Goal: Task Accomplishment & Management: Use online tool/utility

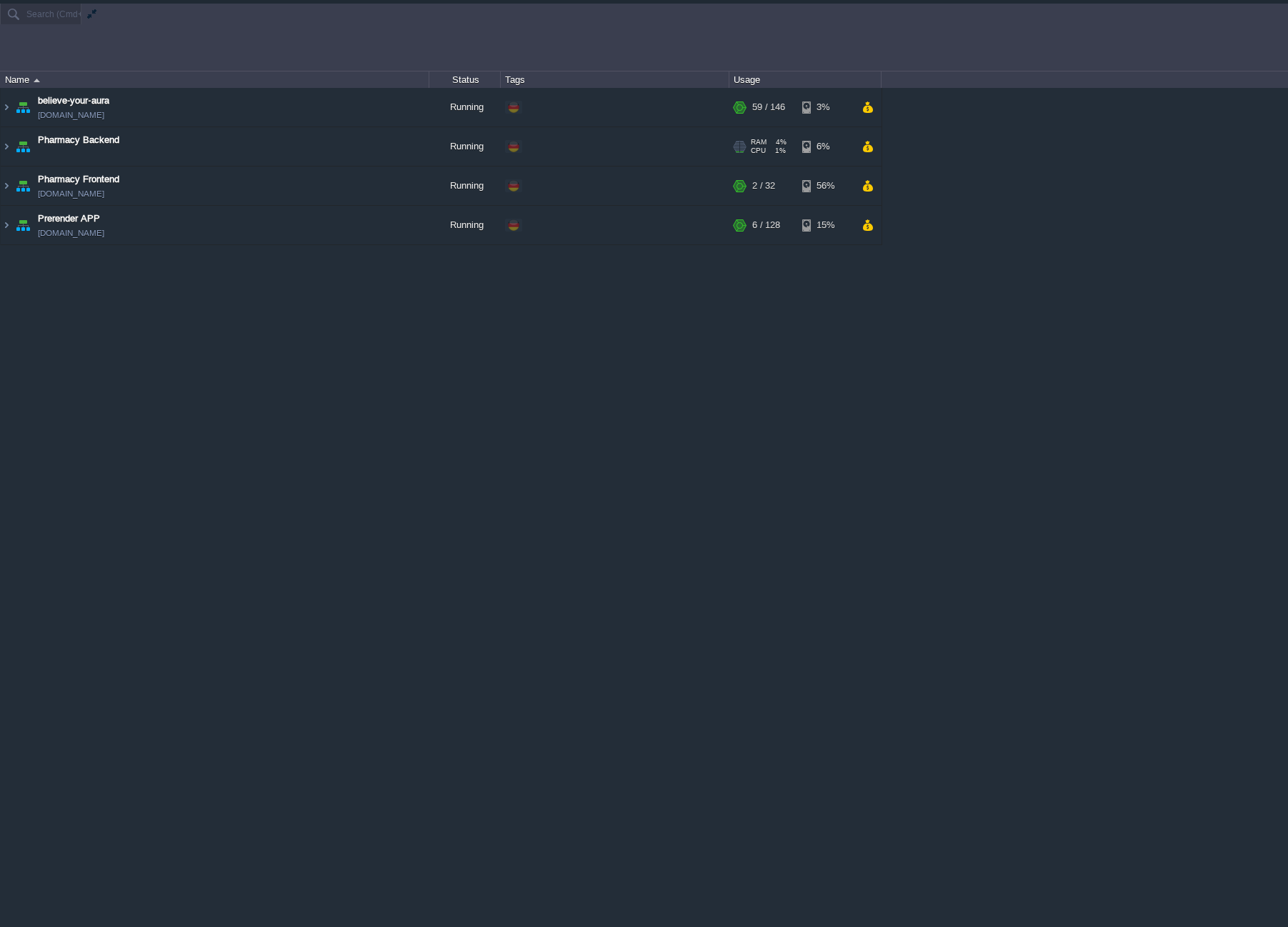
scroll to position [28, 0]
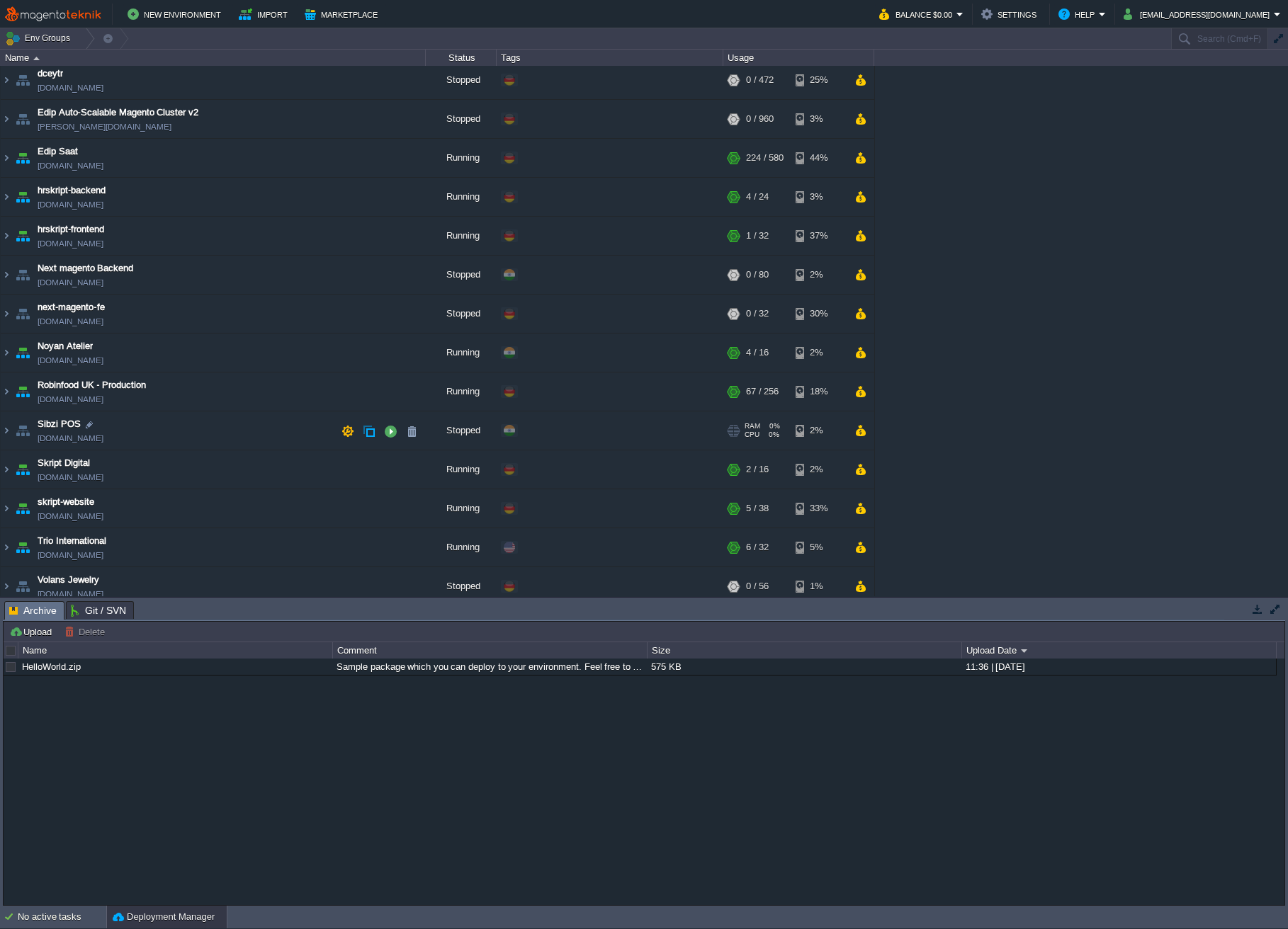
scroll to position [54, 0]
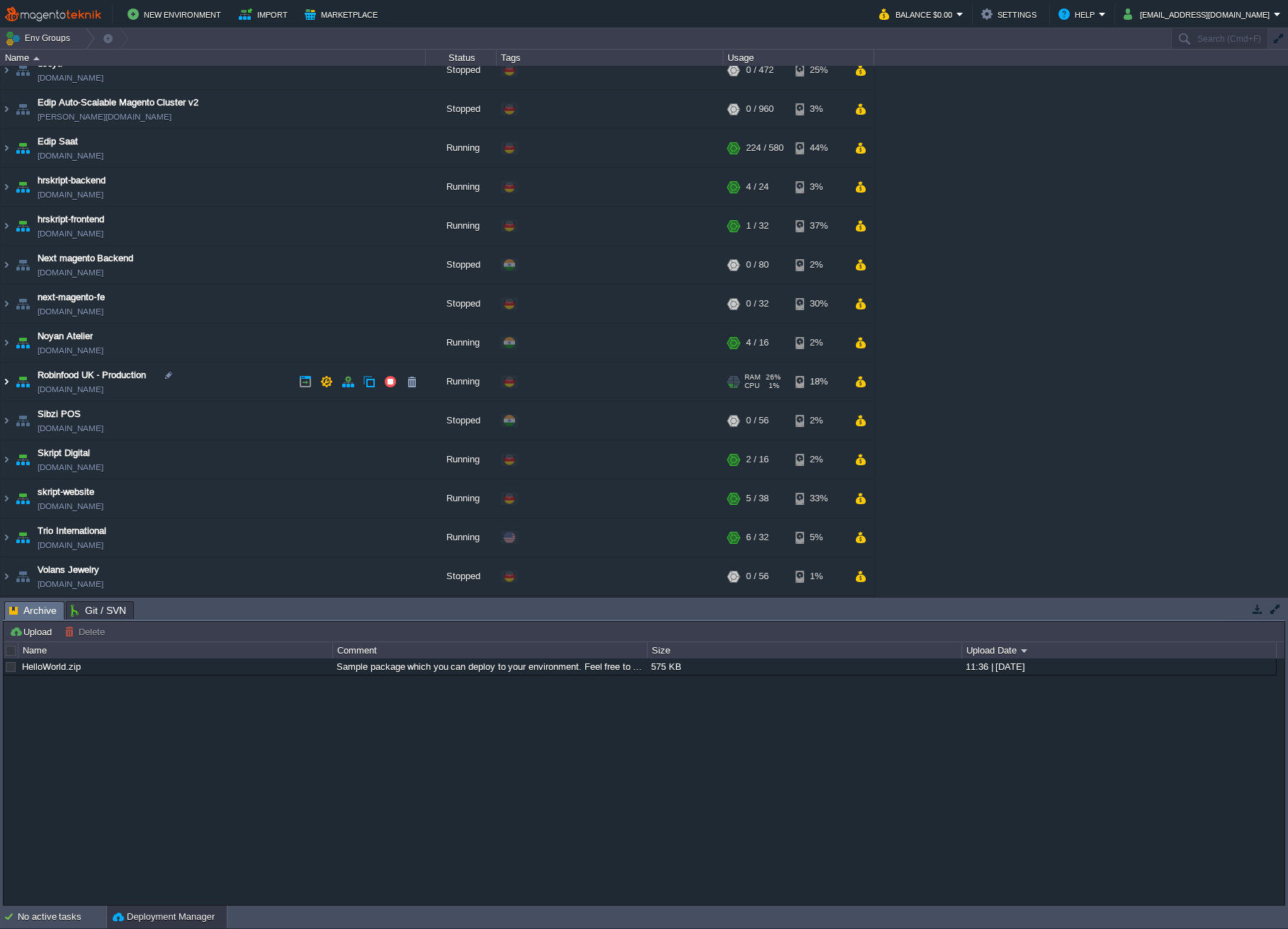
click at [9, 382] on img at bounding box center [7, 382] width 11 height 38
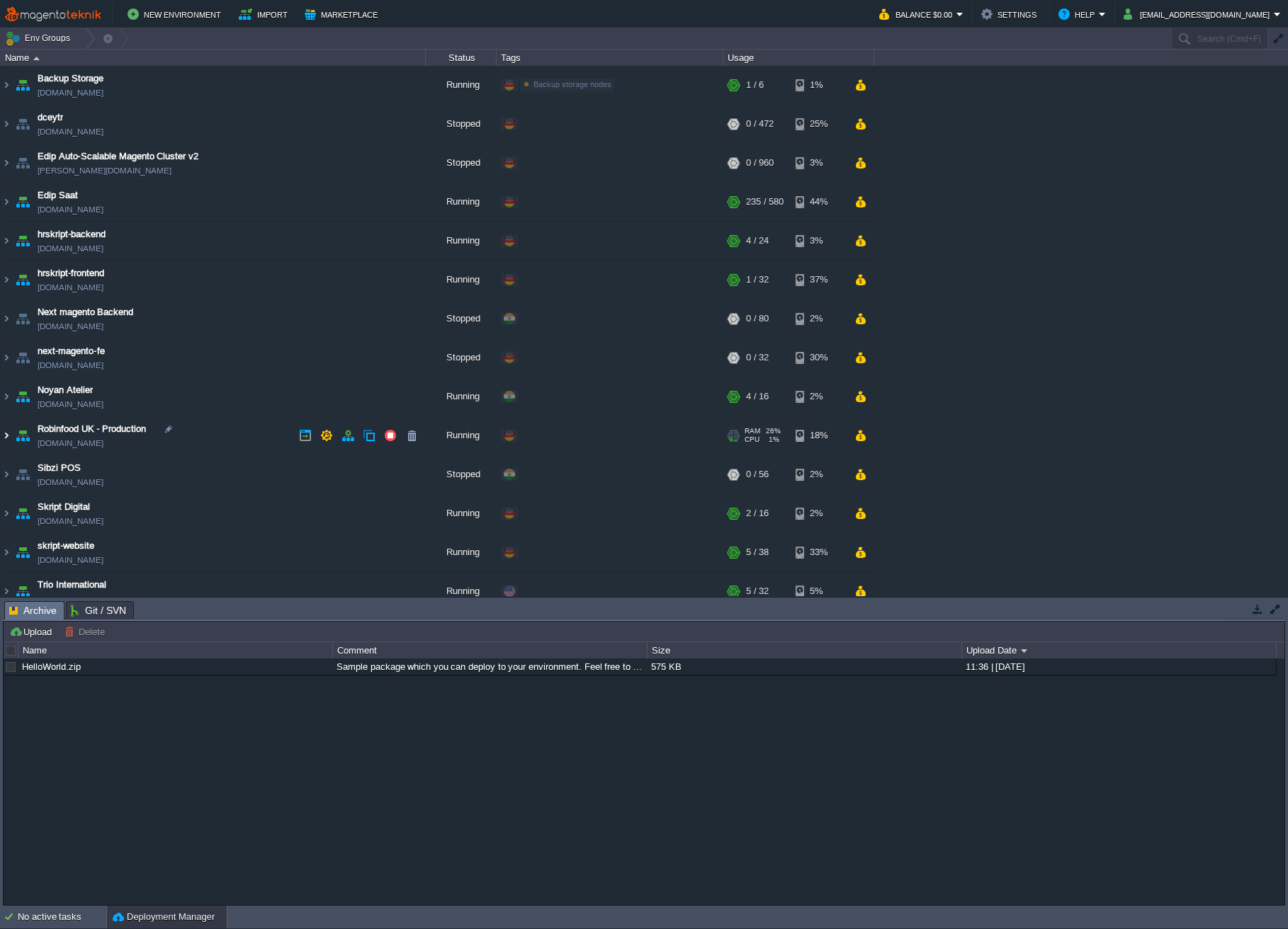
click at [4, 435] on img at bounding box center [7, 435] width 11 height 38
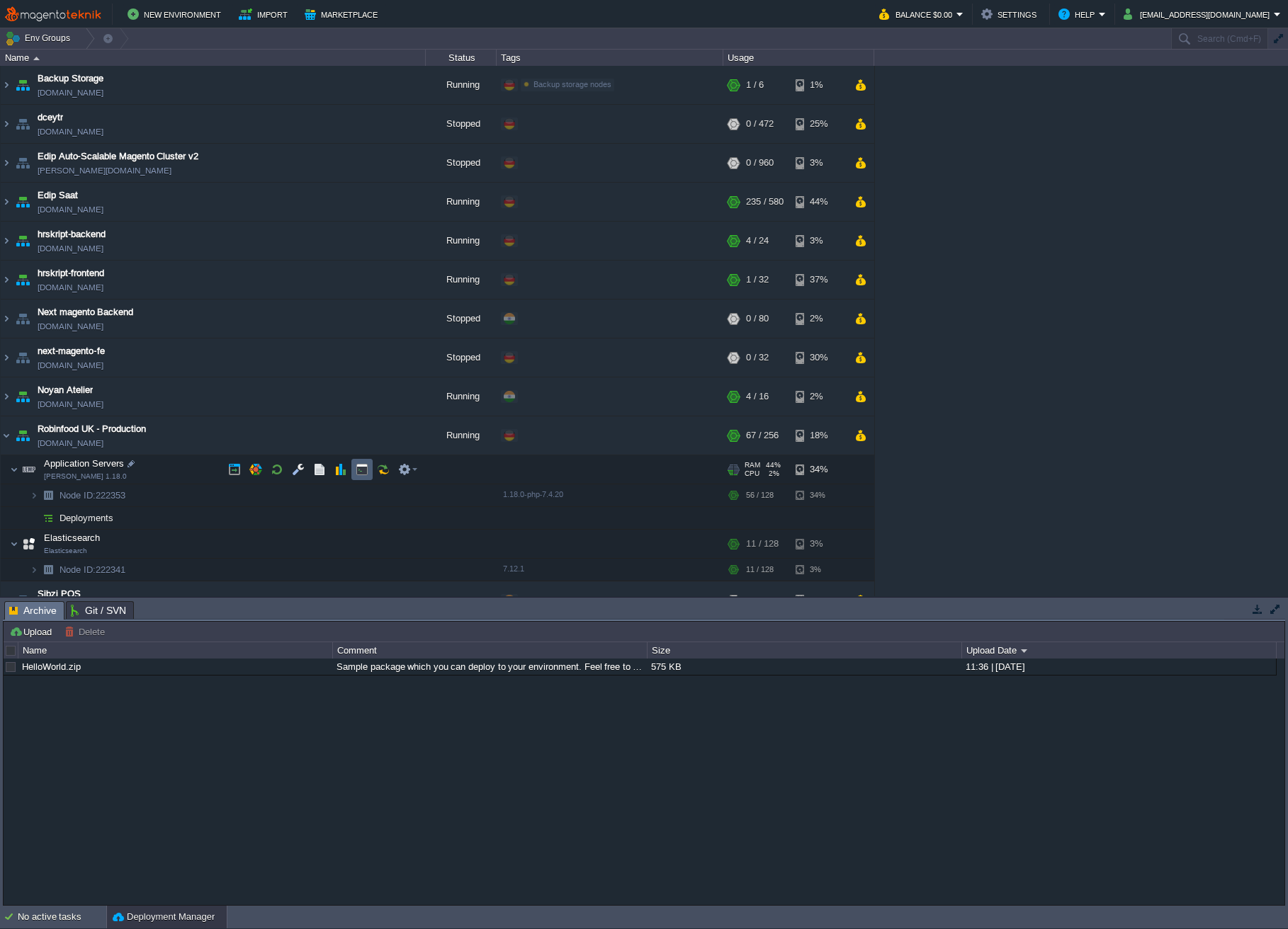
click at [360, 475] on button "button" at bounding box center [362, 469] width 12 height 12
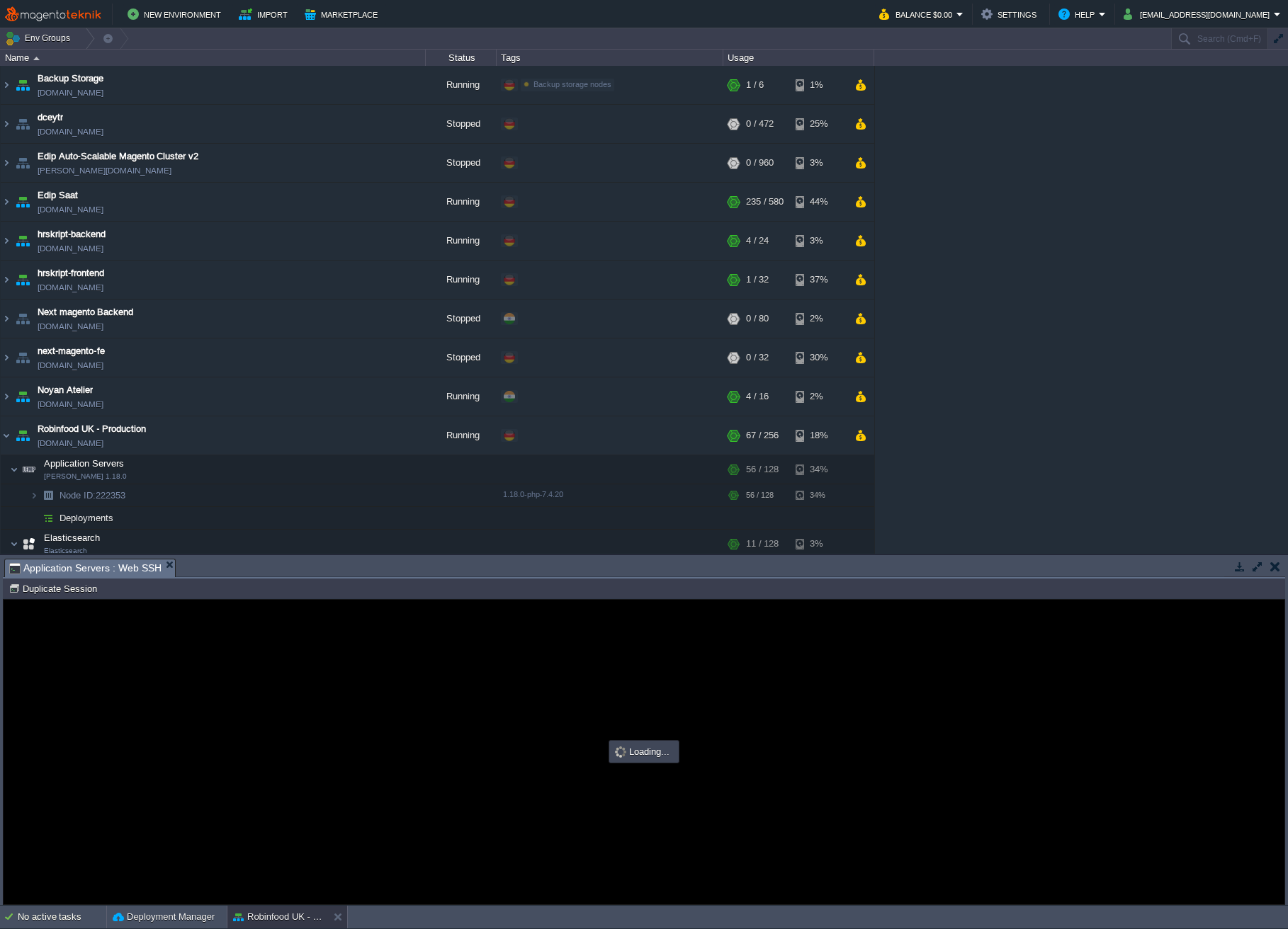
type input "#000000"
